Goal: Information Seeking & Learning: Learn about a topic

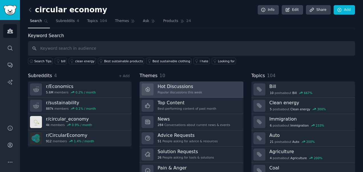
click at [175, 84] on h3 "Hot Discussions" at bounding box center [180, 86] width 45 height 6
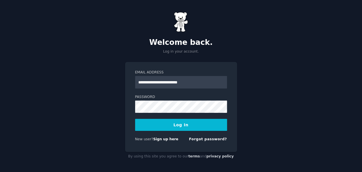
click at [173, 120] on button "Log In" at bounding box center [181, 125] width 92 height 12
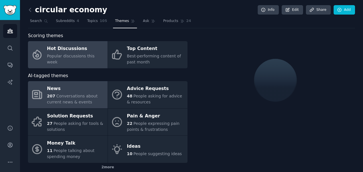
click at [65, 94] on span "Conversations about current news & events" at bounding box center [72, 99] width 51 height 11
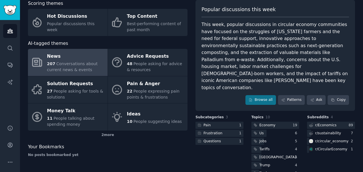
scroll to position [55, 0]
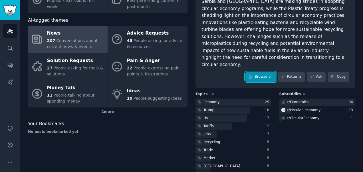
click at [260, 72] on link "Browse all" at bounding box center [261, 77] width 31 height 10
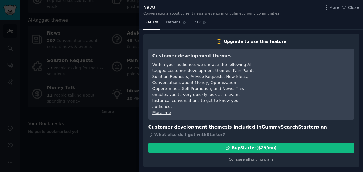
click at [108, 22] on div at bounding box center [181, 86] width 363 height 172
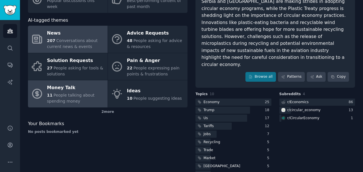
click at [64, 89] on div "Money Talk" at bounding box center [76, 87] width 58 height 9
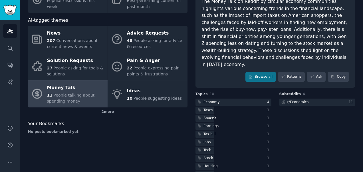
scroll to position [62, 0]
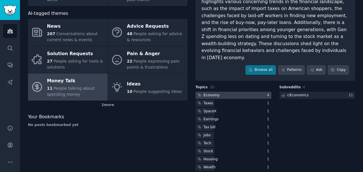
click at [211, 93] on div "Economy" at bounding box center [212, 95] width 16 height 5
